Goal: Task Accomplishment & Management: Use online tool/utility

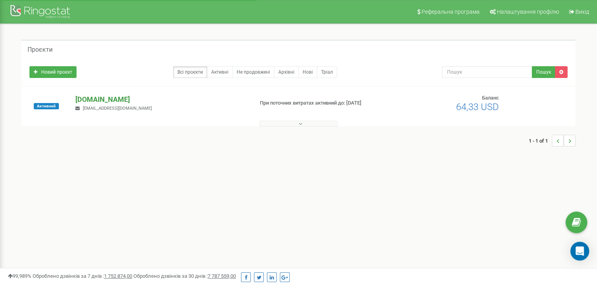
click at [82, 98] on p "[DOMAIN_NAME]" at bounding box center [160, 100] width 171 height 10
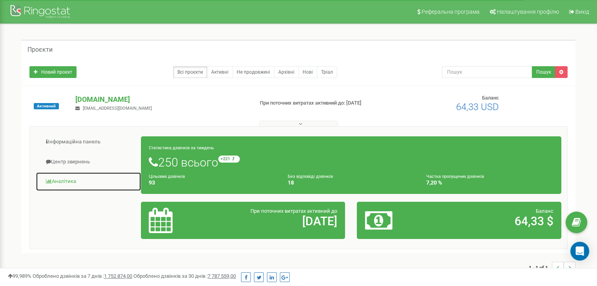
click at [61, 181] on link "Аналiтика" at bounding box center [89, 181] width 106 height 19
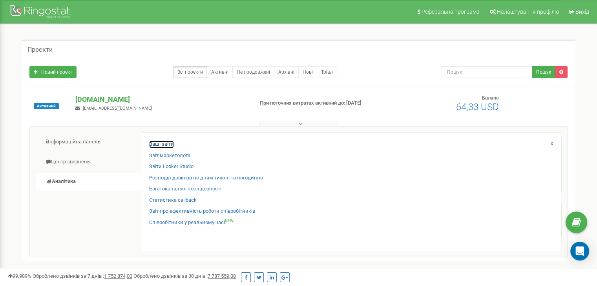
click at [169, 144] on link "Ваші звіти" at bounding box center [161, 144] width 25 height 7
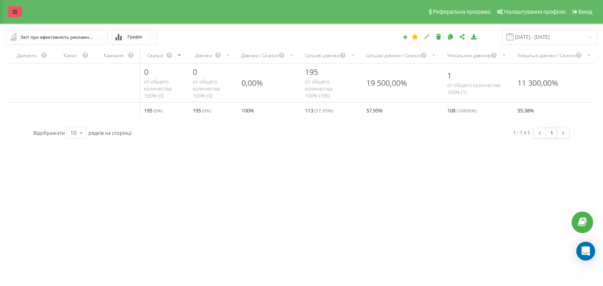
click at [13, 11] on icon at bounding box center [15, 11] width 5 height 5
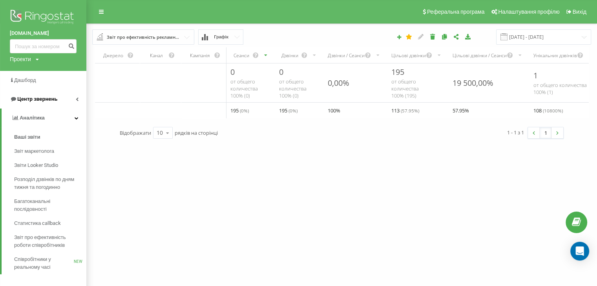
click at [42, 98] on span "Центр звернень" at bounding box center [37, 99] width 40 height 6
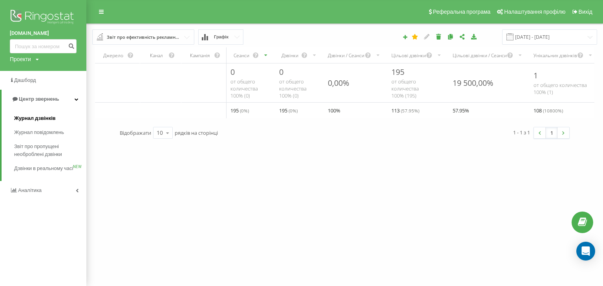
click at [32, 120] on span "Журнал дзвінків" at bounding box center [35, 119] width 42 height 8
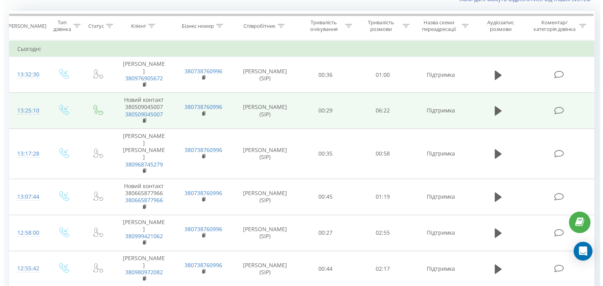
scroll to position [78, 0]
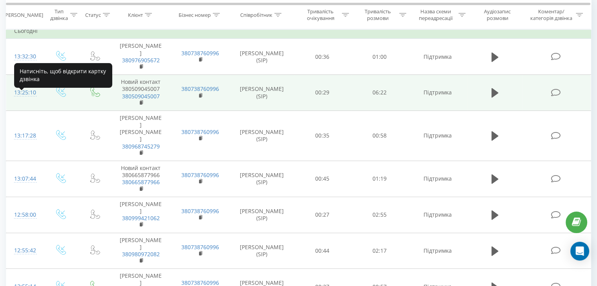
click at [20, 99] on div "13:25:10" at bounding box center [24, 92] width 21 height 15
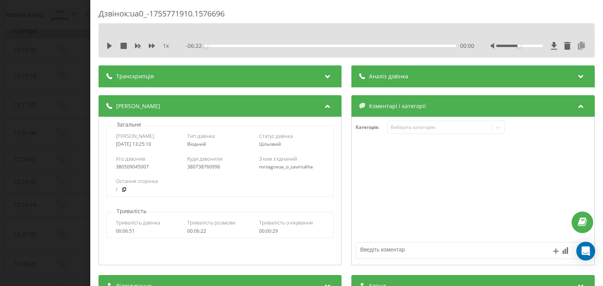
click at [577, 48] on icon at bounding box center [581, 46] width 9 height 8
